Goal: Find contact information: Obtain details needed to contact an individual or organization

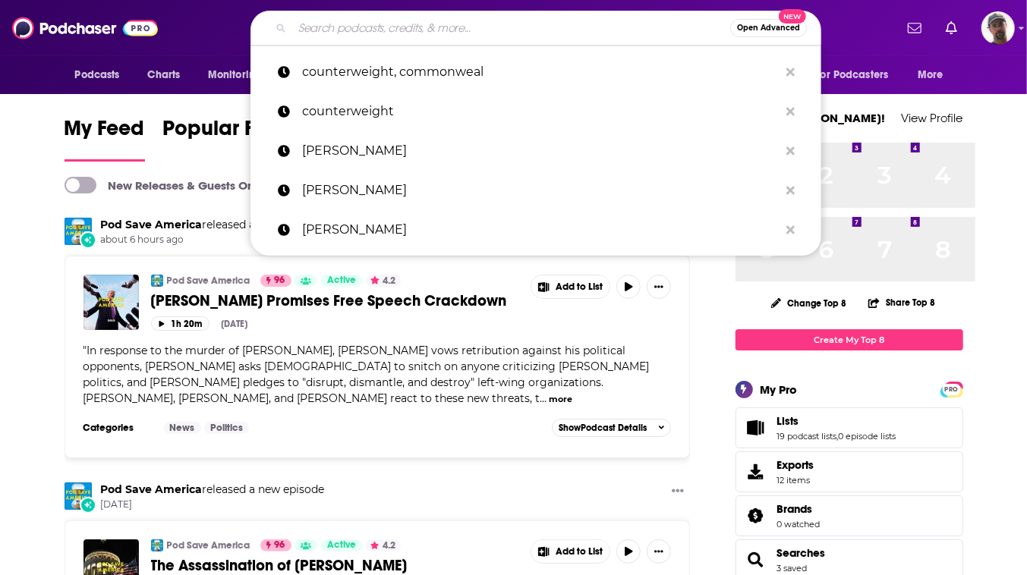
click at [505, 32] on input "Search podcasts, credits, & more..." at bounding box center [511, 28] width 438 height 24
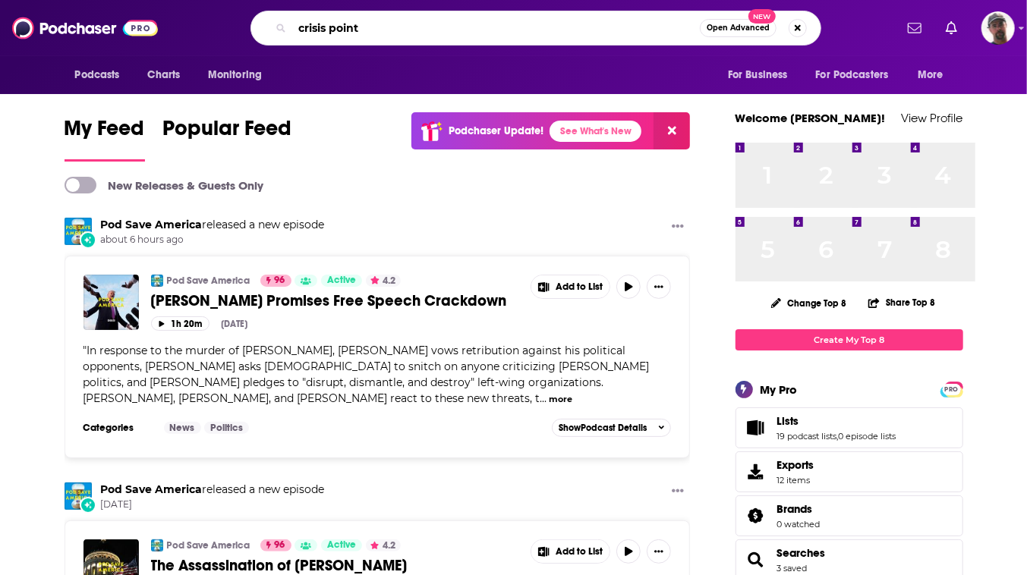
type input "crisis point"
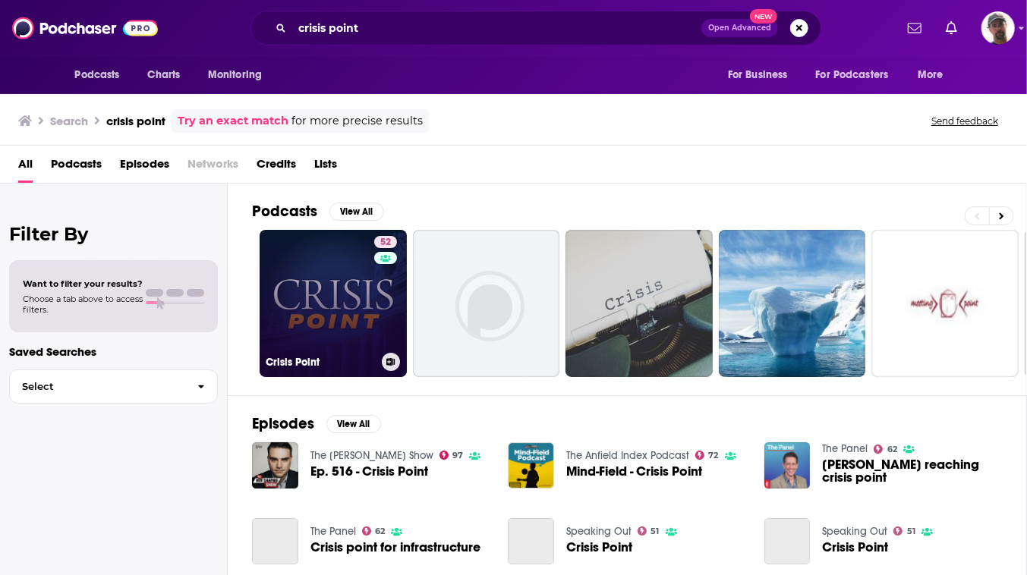
click at [407, 353] on link "52 Crisis Point" at bounding box center [333, 303] width 147 height 147
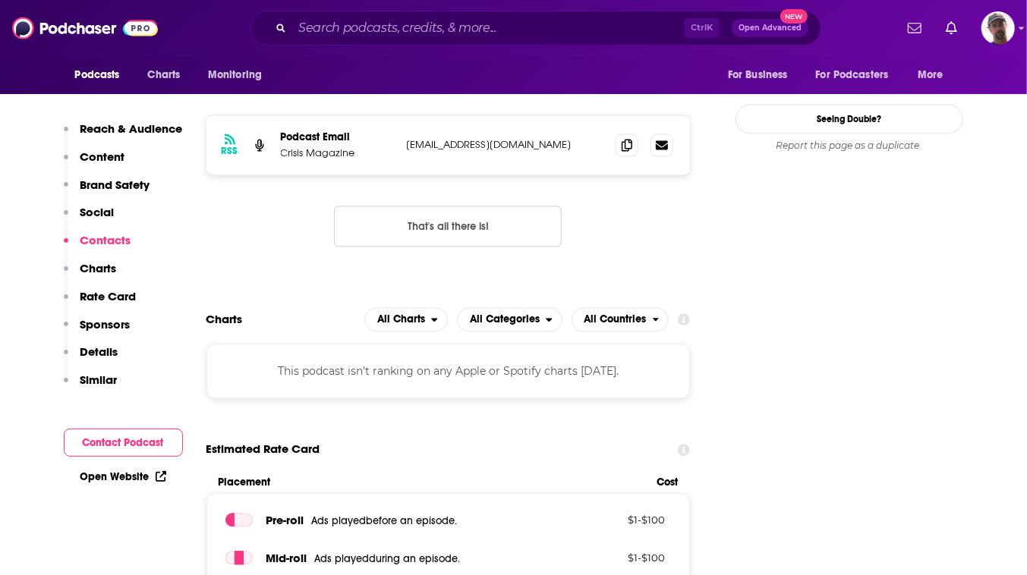
scroll to position [1794, 0]
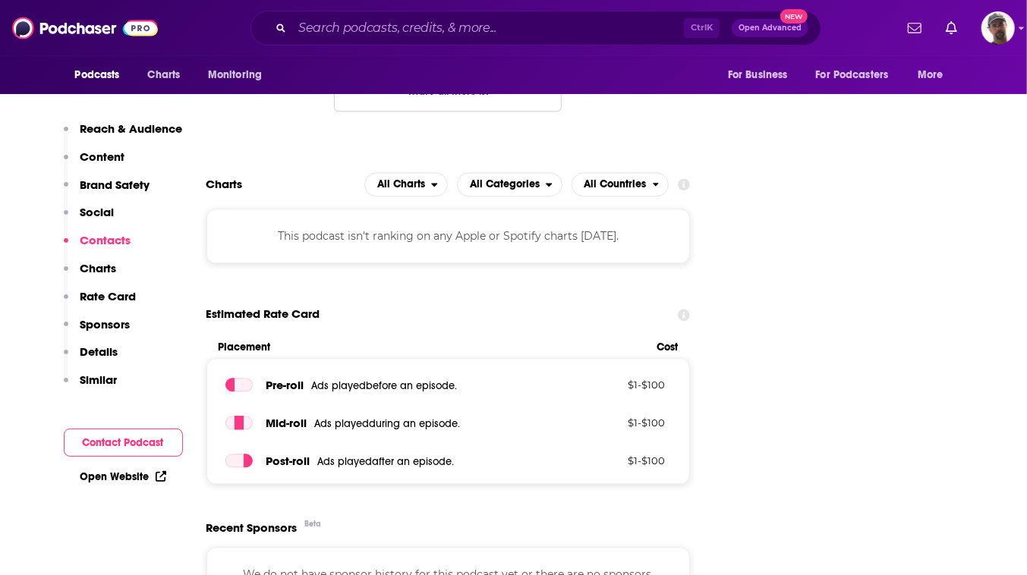
click at [668, 14] on icon at bounding box center [662, 9] width 12 height 9
